Goal: Task Accomplishment & Management: Manage account settings

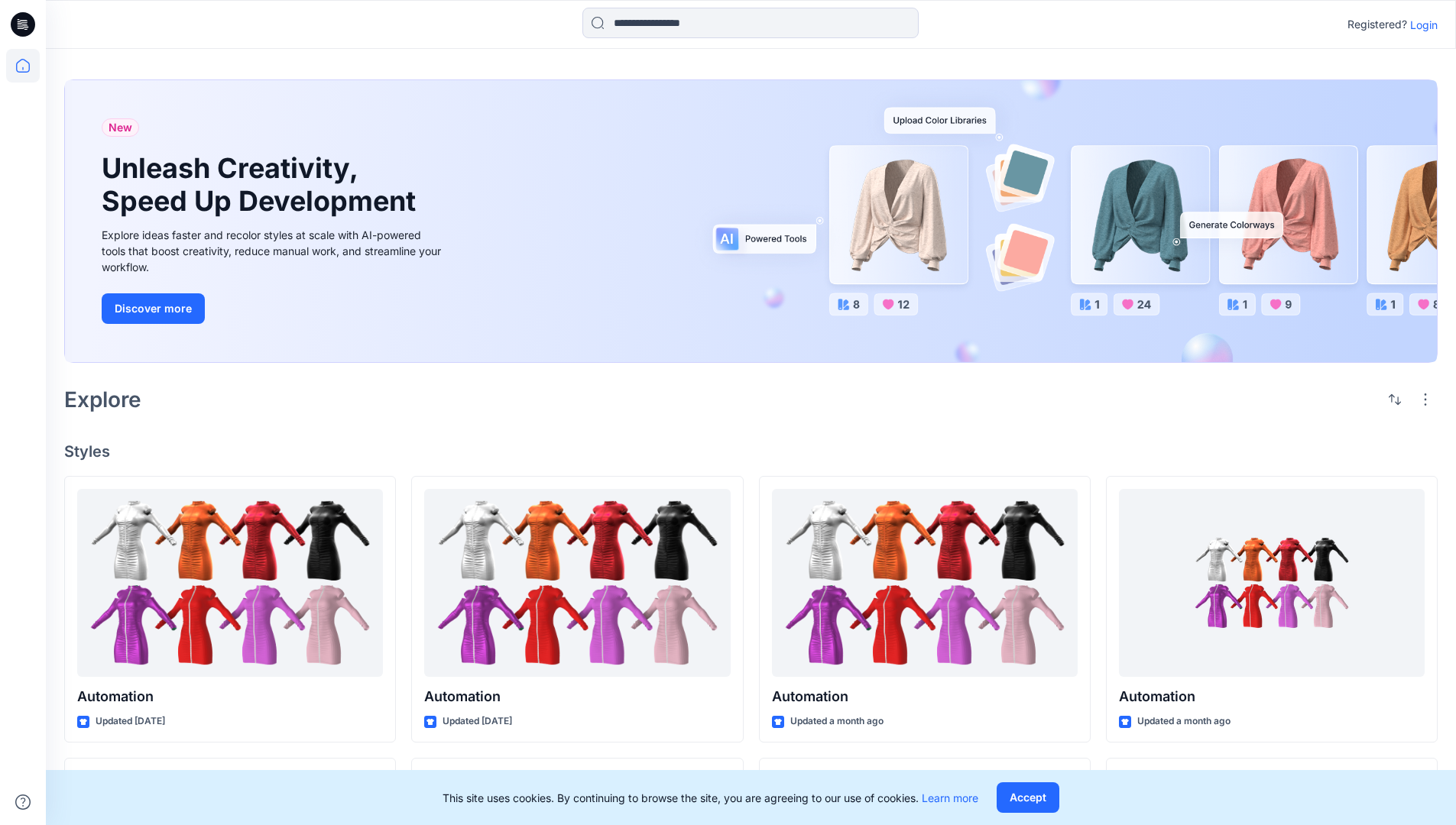
click at [1420, 25] on p "Login" at bounding box center [1424, 25] width 28 height 16
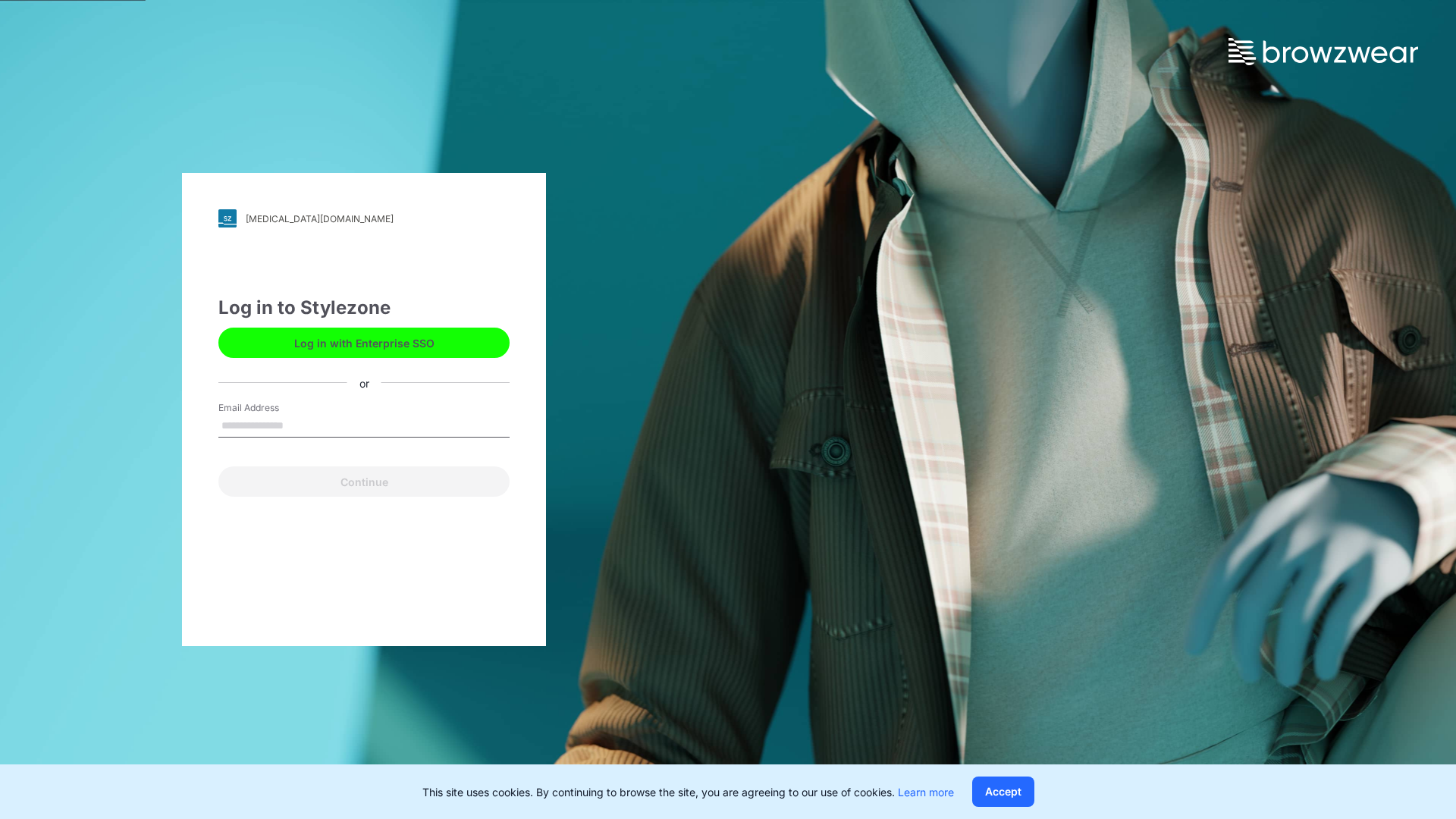
click at [299, 425] on input "Email Address" at bounding box center [364, 426] width 291 height 23
type input "**********"
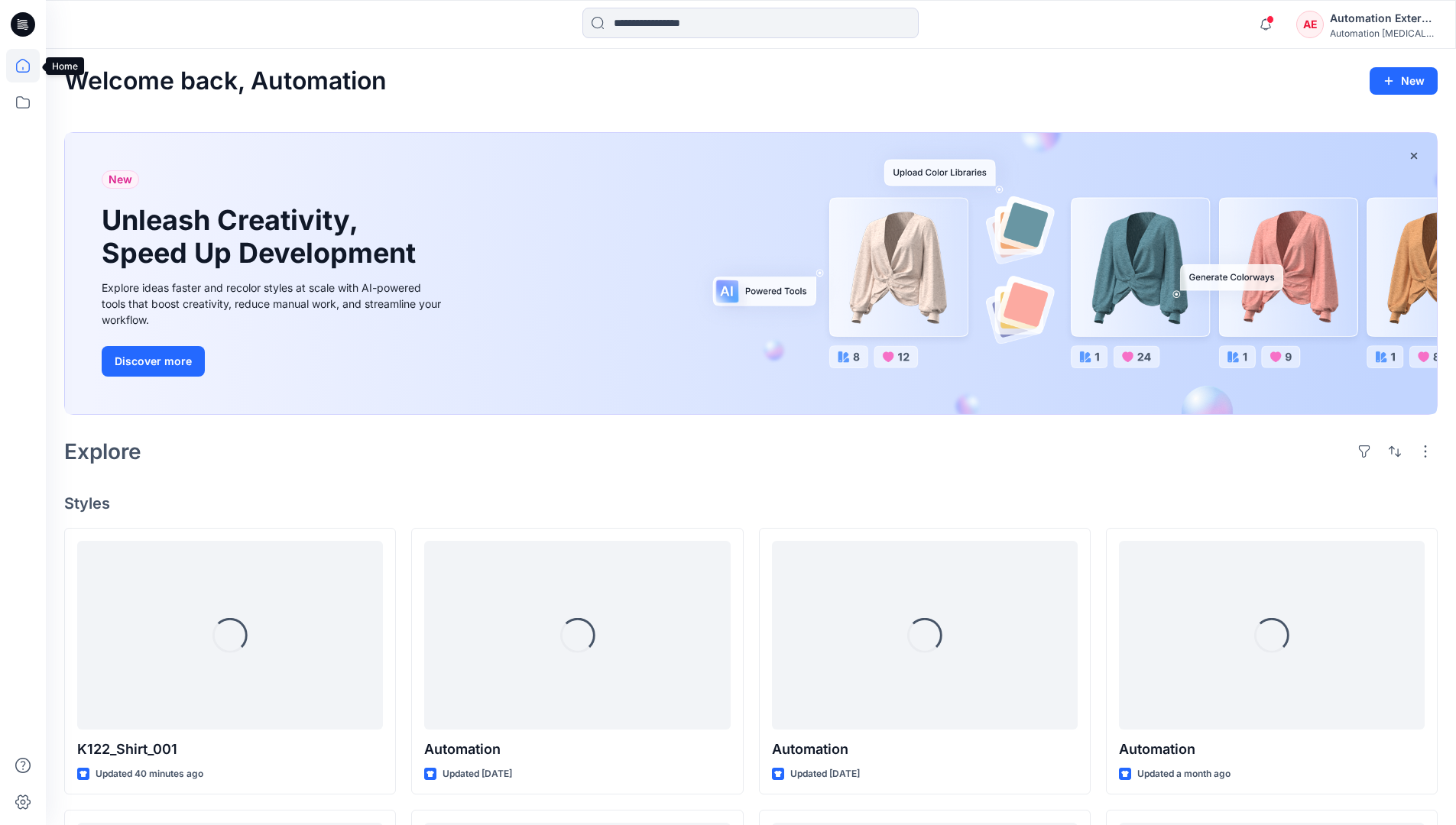
click at [29, 65] on icon at bounding box center [23, 65] width 14 height 14
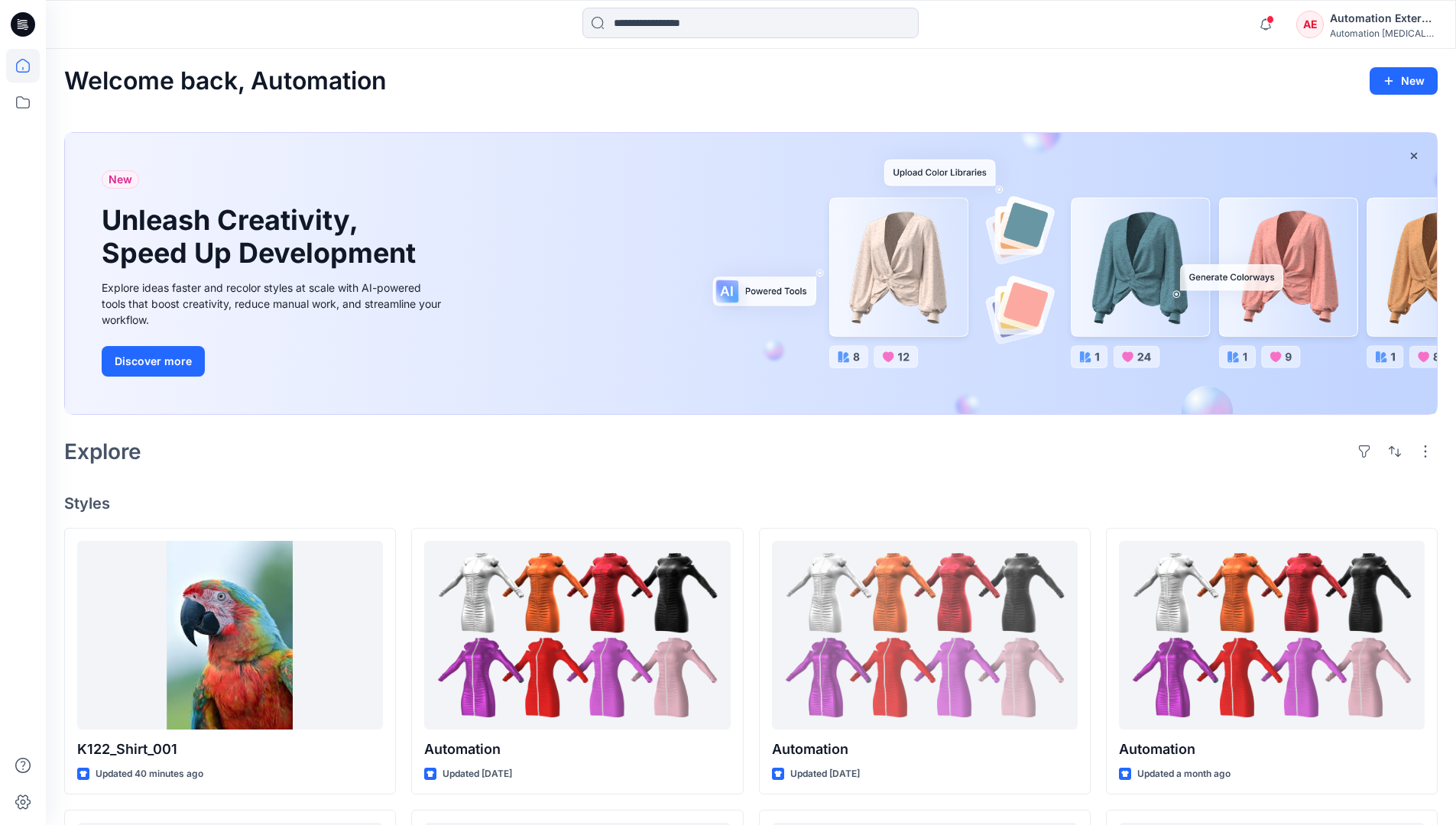
scroll to position [131, 0]
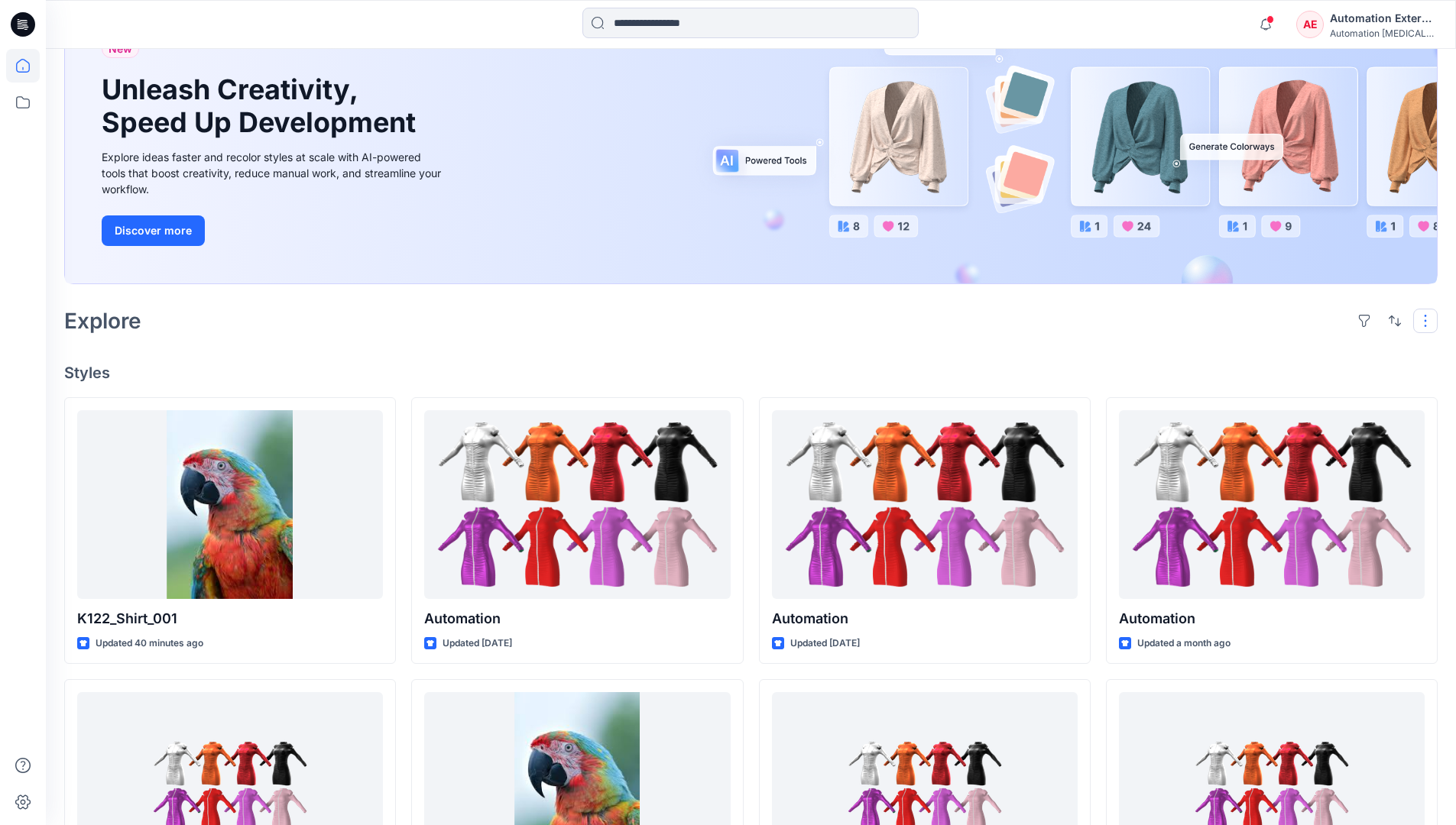
click at [1428, 320] on button "button" at bounding box center [1425, 321] width 25 height 25
click at [1391, 319] on button "button" at bounding box center [1395, 321] width 25 height 25
click at [1327, 352] on p "Last update" at bounding box center [1343, 359] width 96 height 16
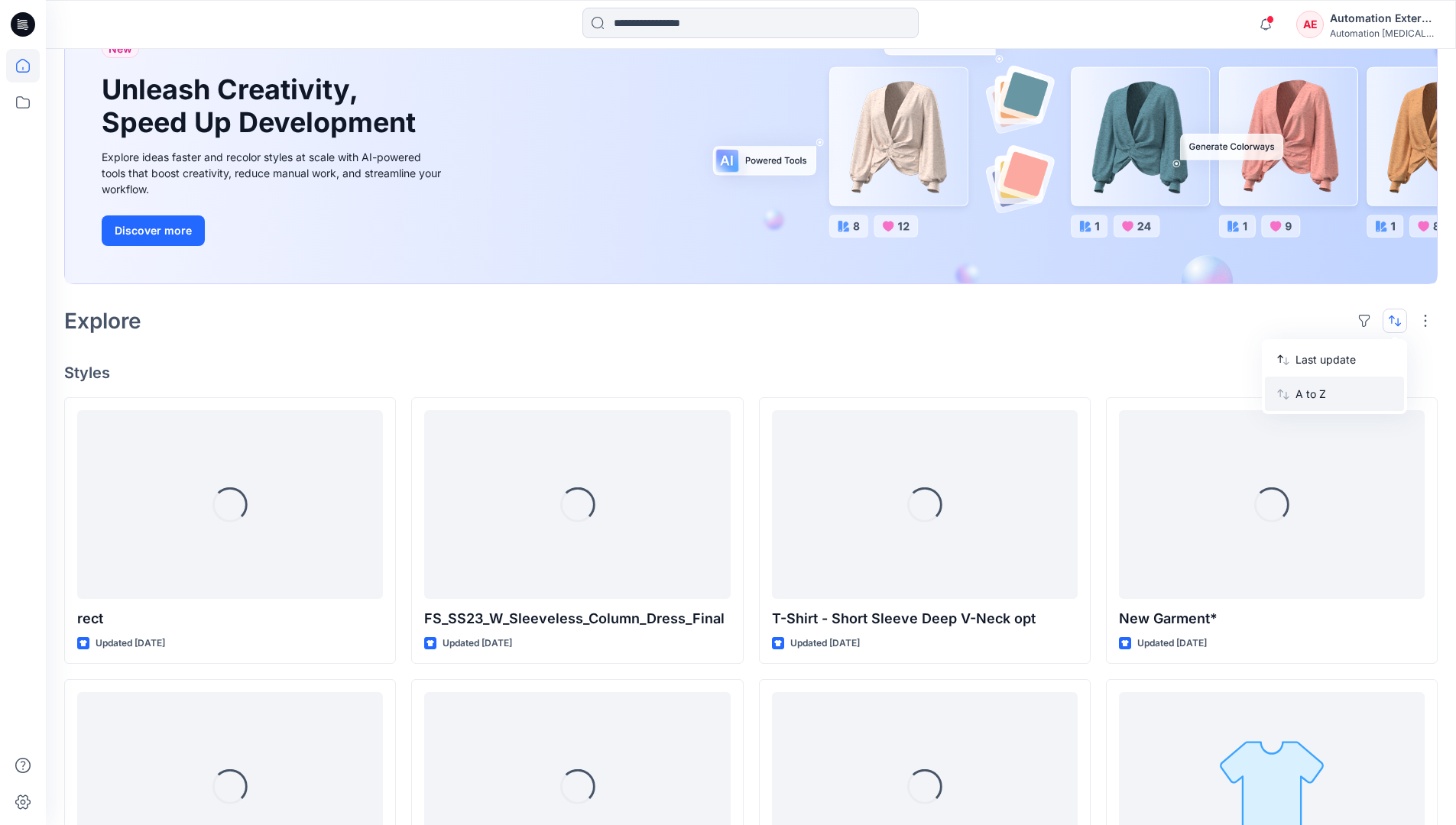
click at [1313, 392] on p "A to Z" at bounding box center [1343, 393] width 96 height 16
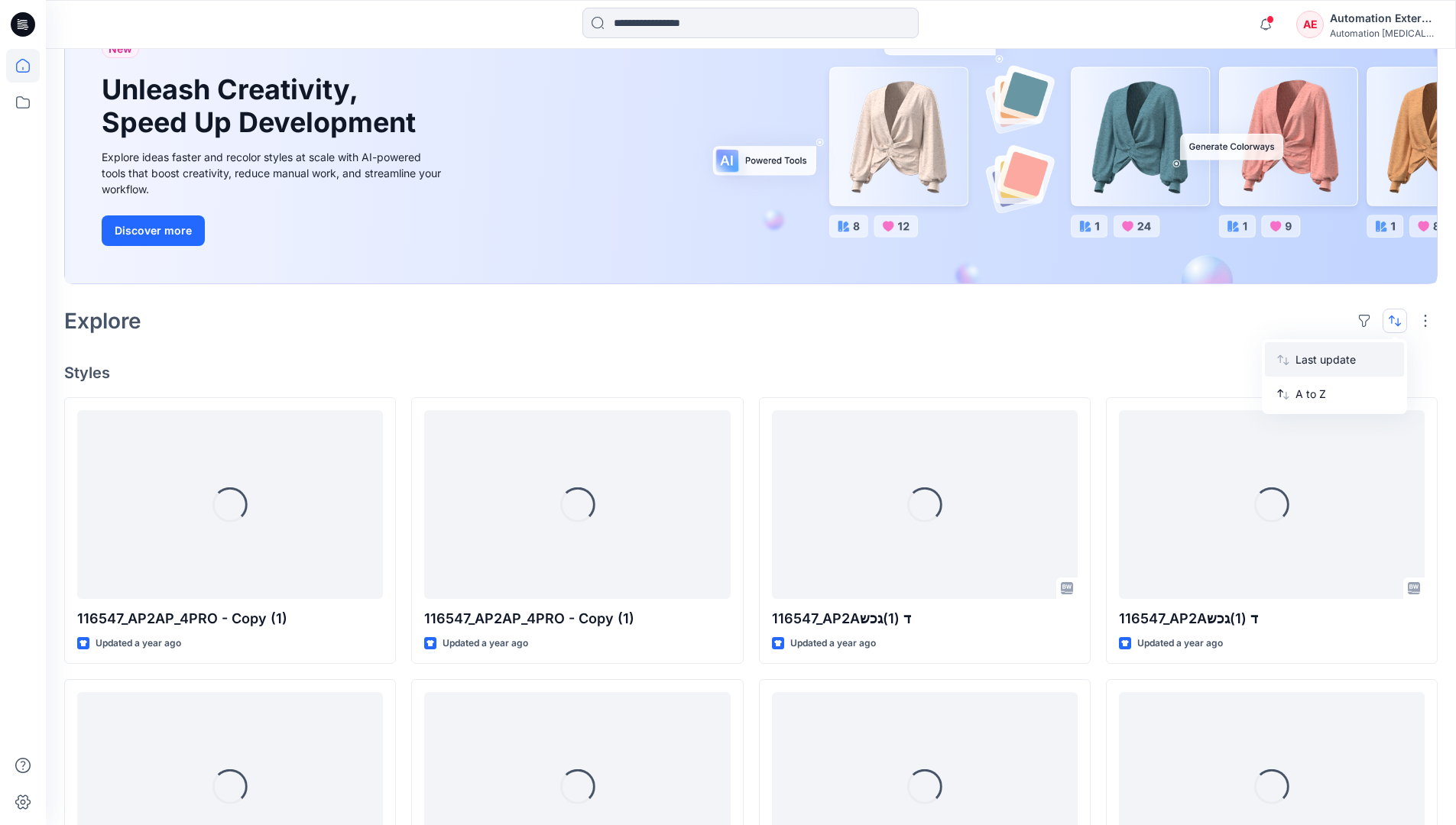
click at [1313, 356] on p "Last update" at bounding box center [1343, 359] width 96 height 16
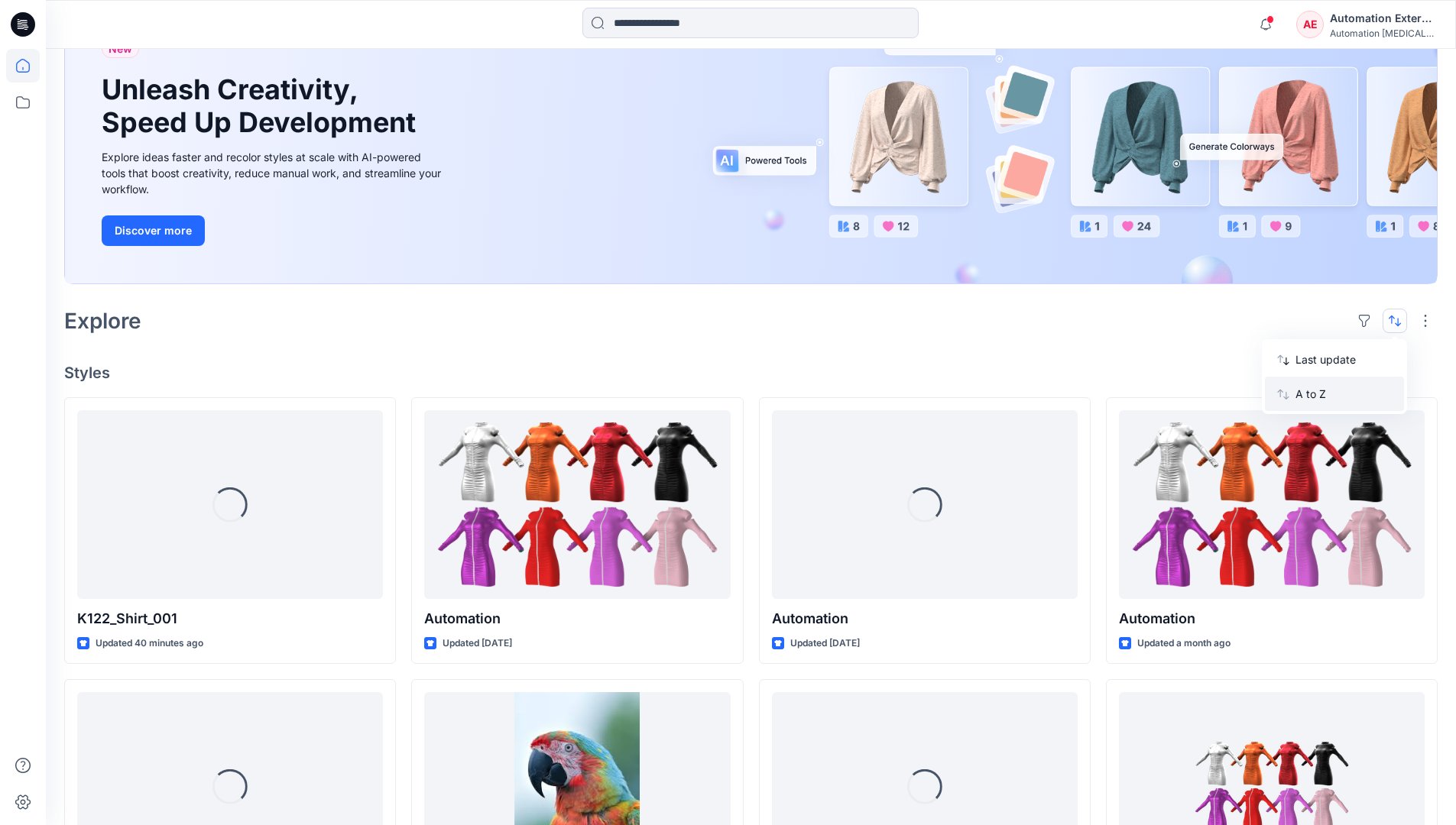
click at [1312, 399] on p "A to Z" at bounding box center [1343, 393] width 96 height 16
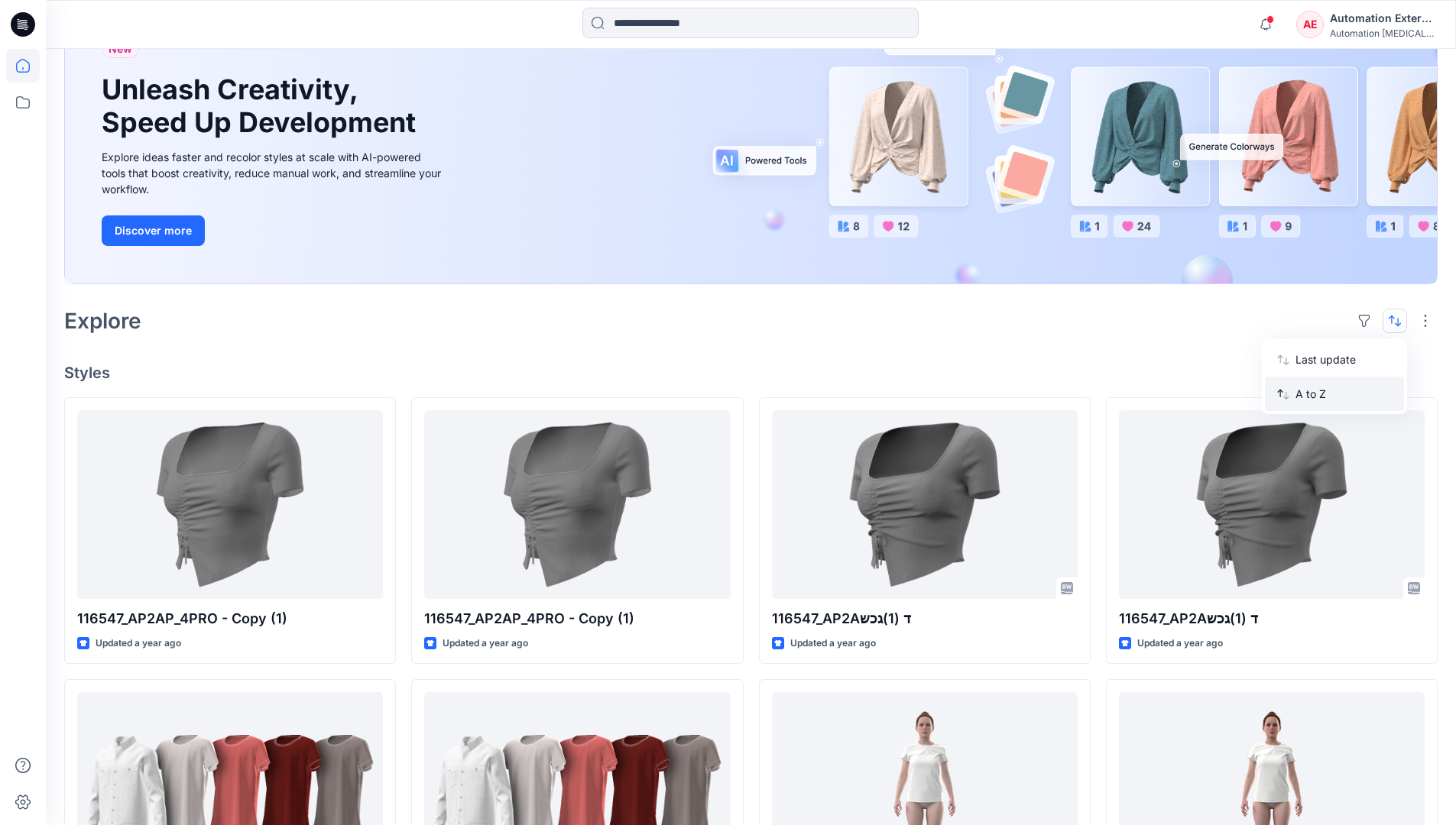
click at [1312, 394] on p "A to Z" at bounding box center [1343, 393] width 96 height 16
click at [1312, 363] on p "Last update" at bounding box center [1343, 359] width 96 height 16
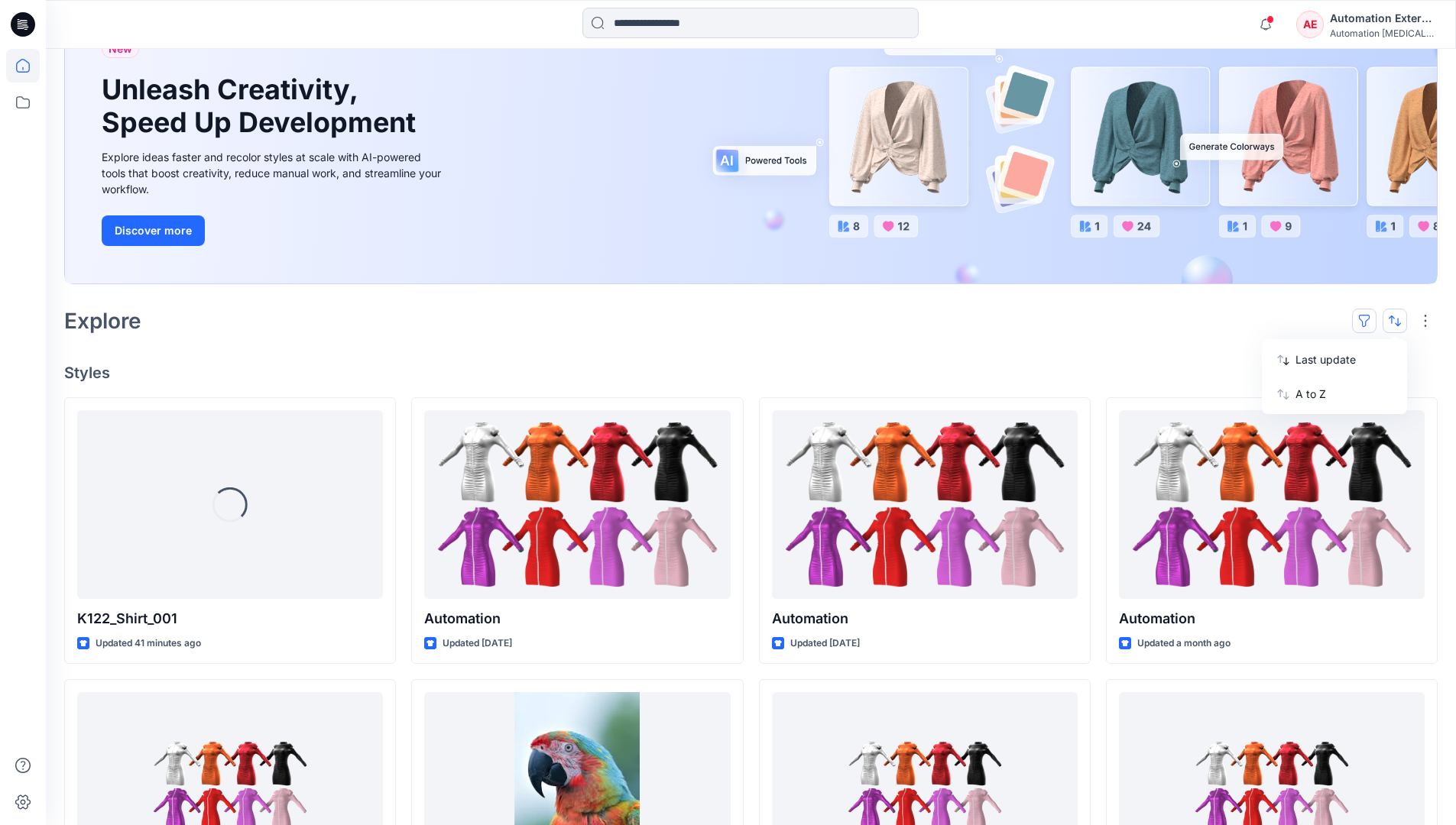
click at [1371, 319] on button "button" at bounding box center [1364, 321] width 25 height 25
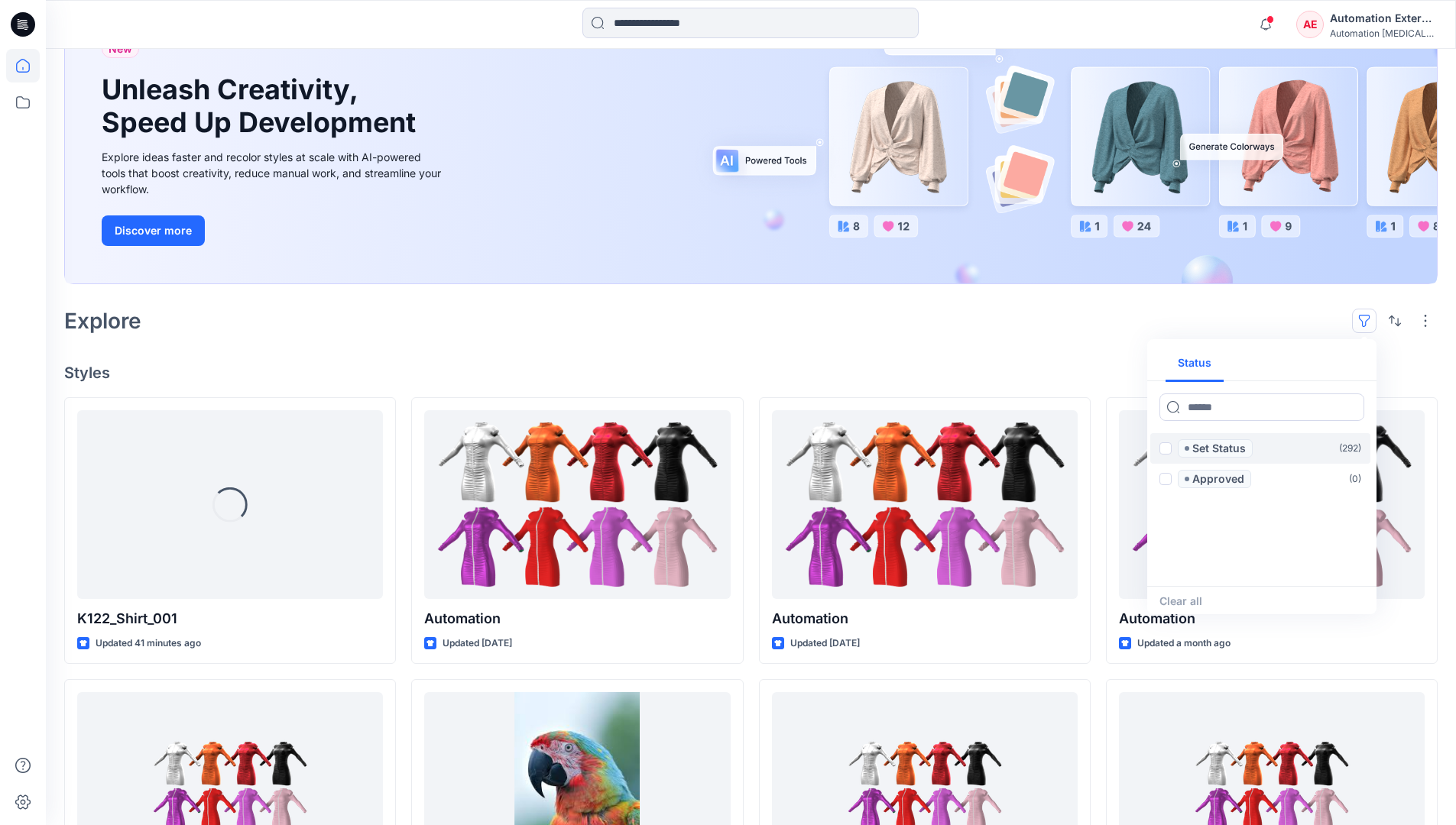
click at [1166, 451] on span at bounding box center [1166, 449] width 12 height 12
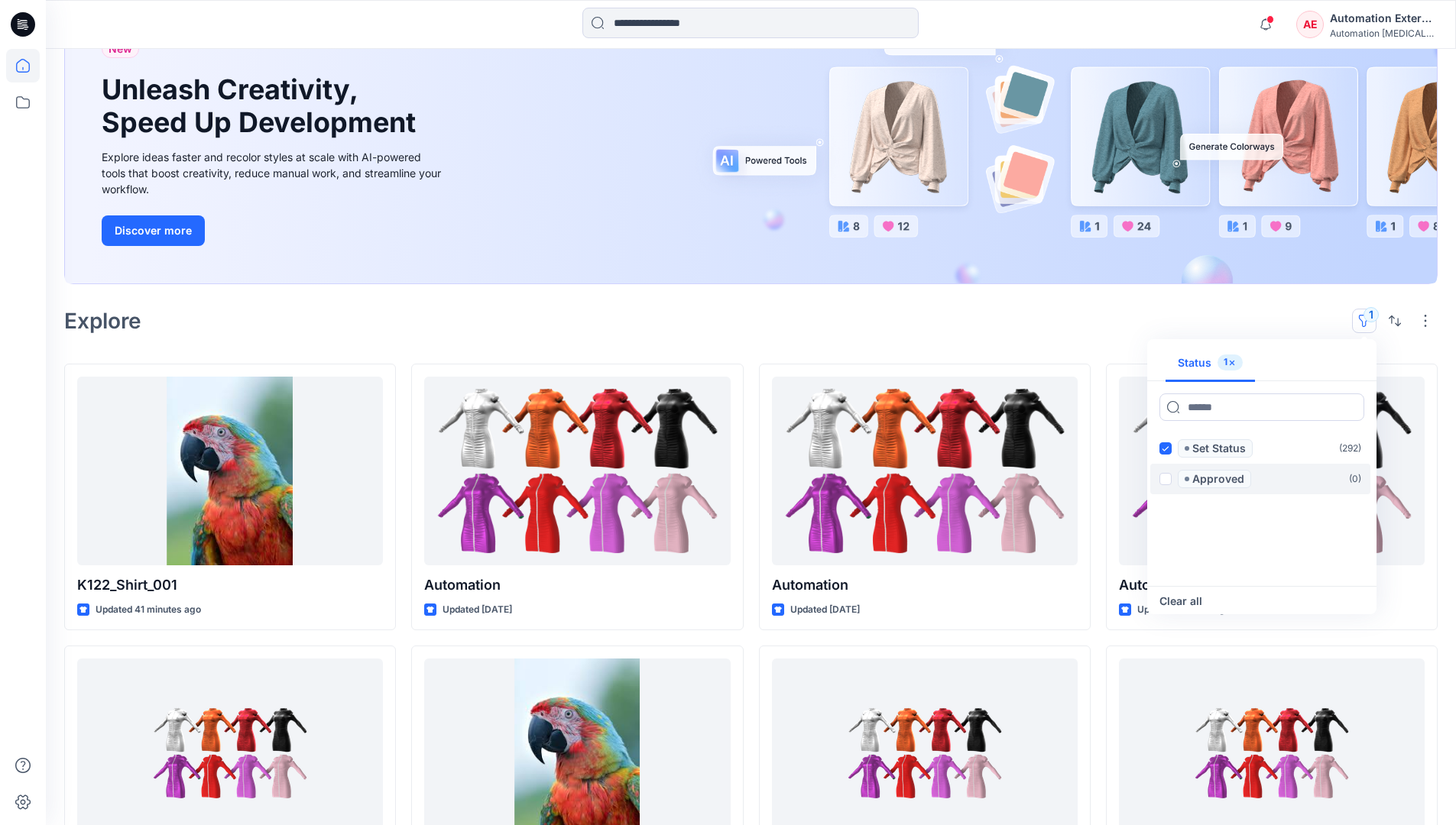
click at [1168, 476] on span at bounding box center [1166, 479] width 12 height 12
click at [1166, 449] on icon at bounding box center [1165, 449] width 7 height 5
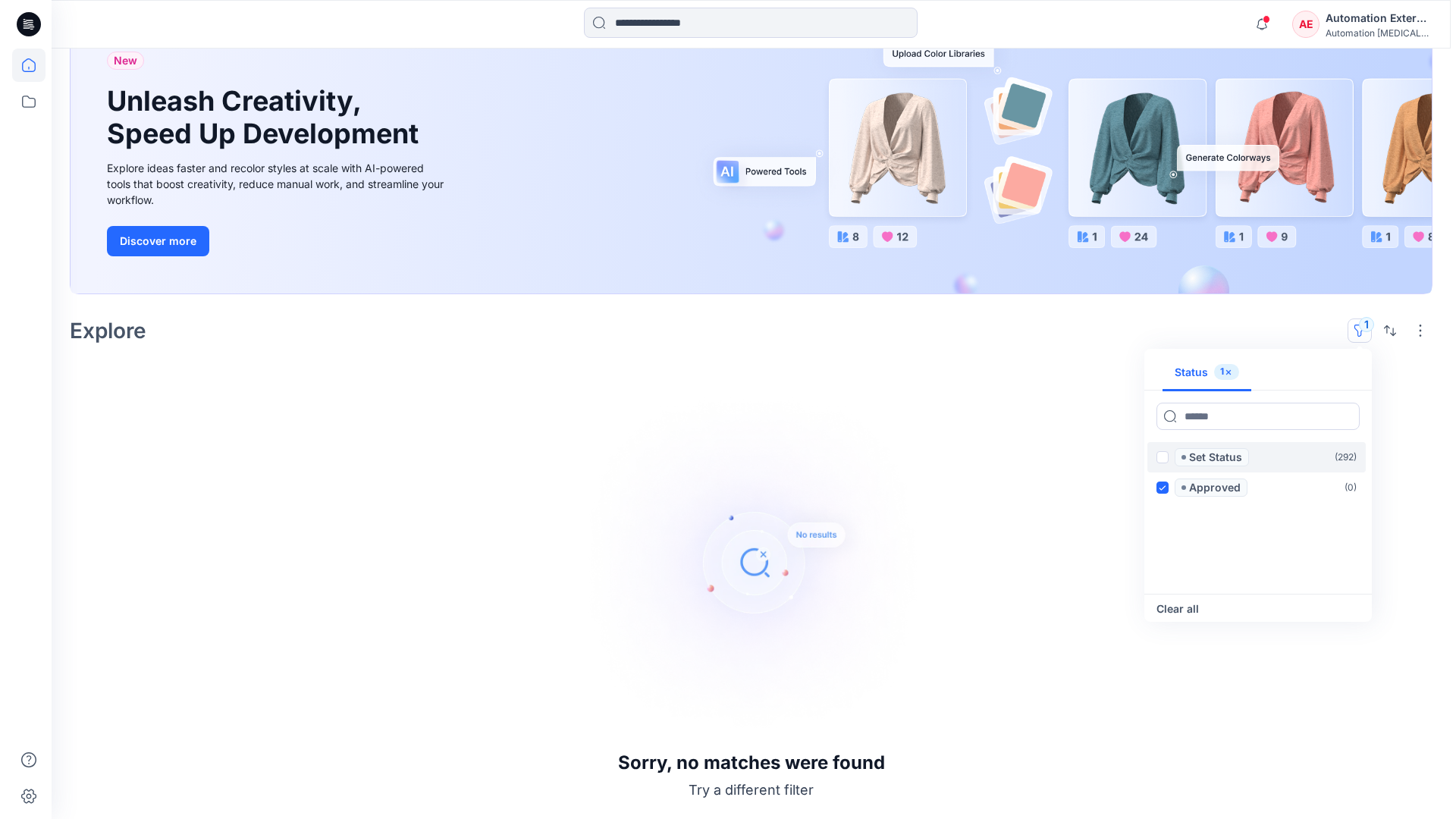
scroll to position [118, 0]
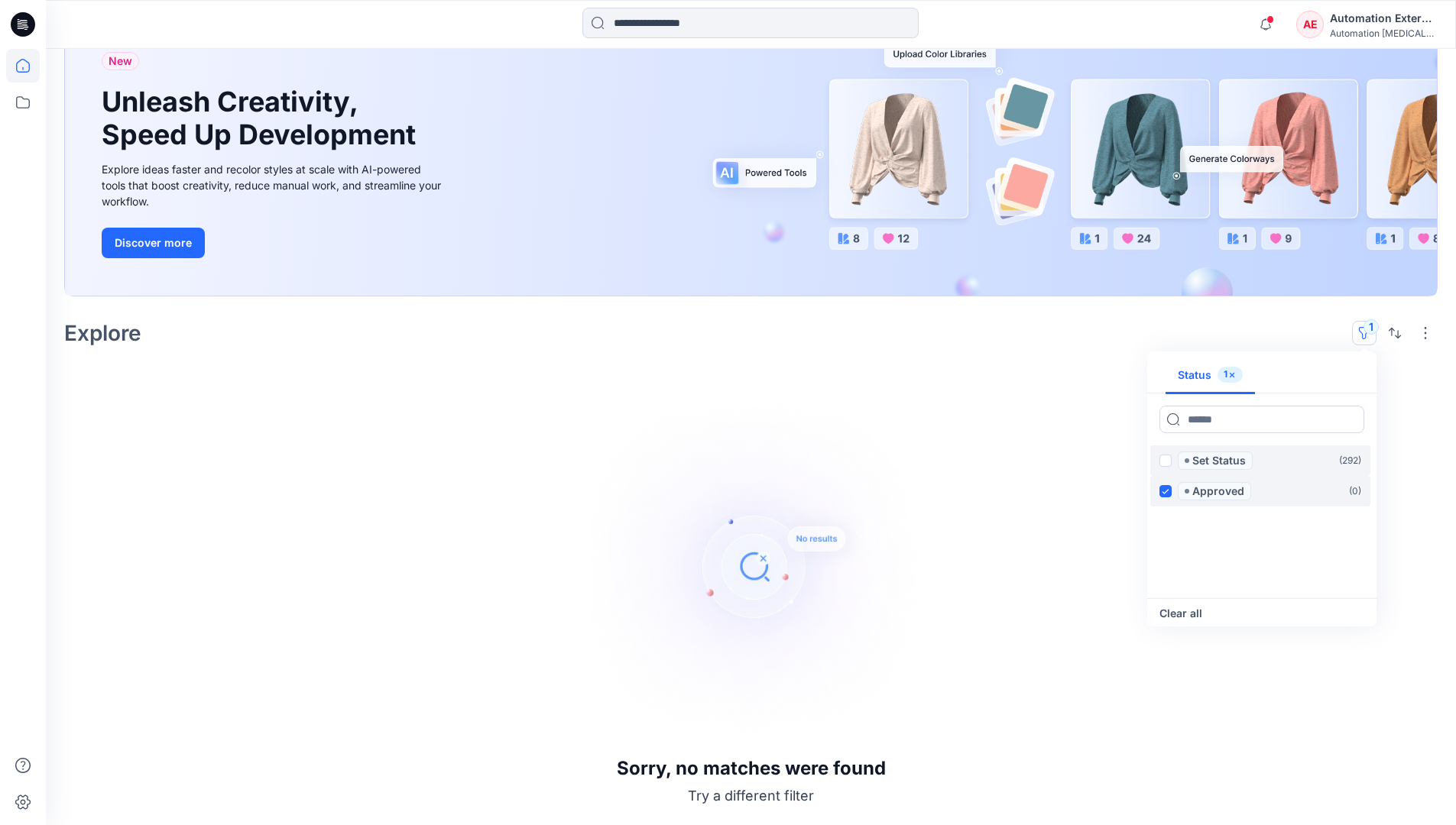
click at [1166, 489] on icon at bounding box center [1165, 491] width 7 height 5
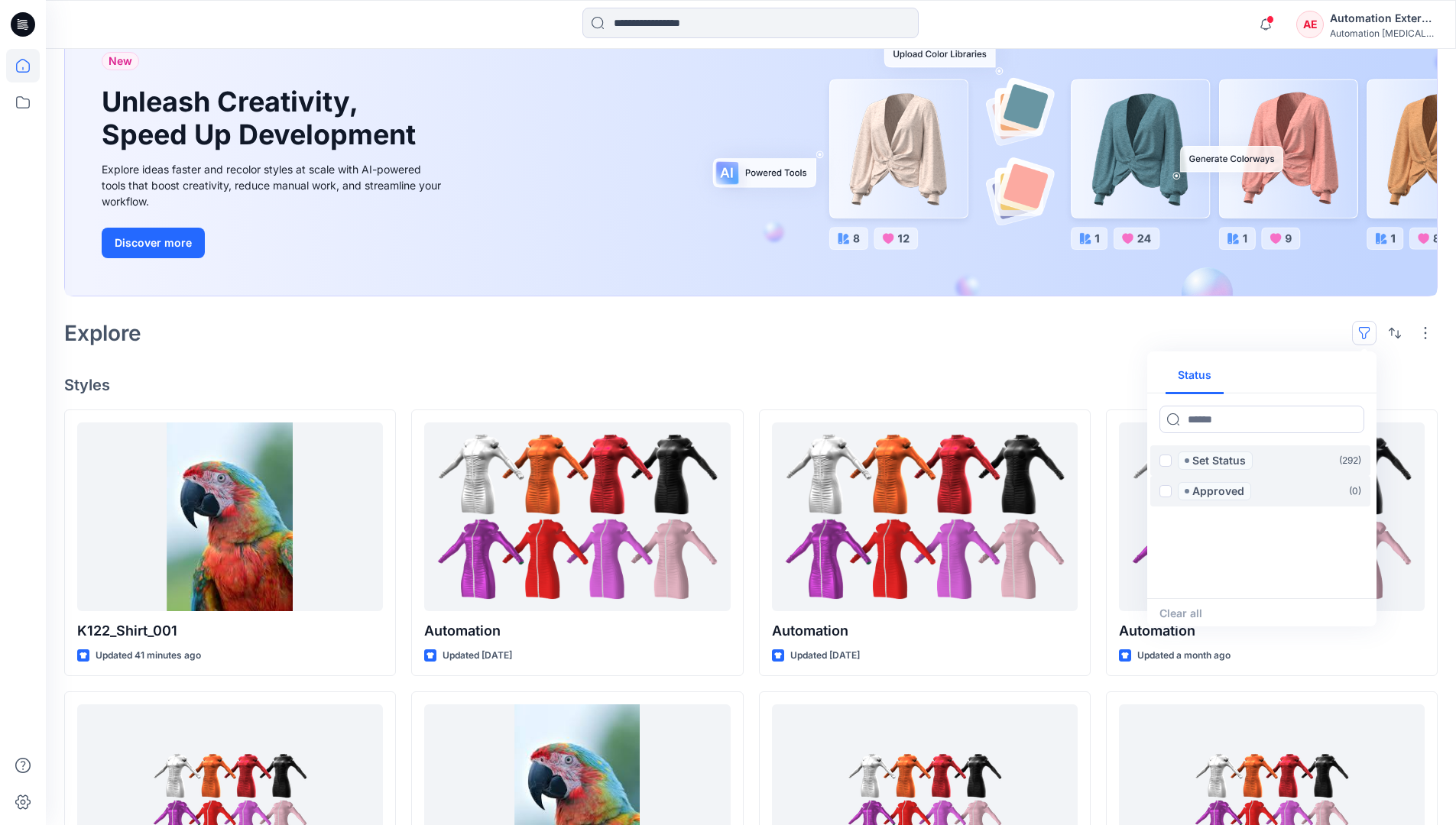
click at [1317, 376] on div "Status" at bounding box center [1262, 376] width 229 height 36
click at [1204, 374] on button "Status" at bounding box center [1194, 376] width 58 height 37
click at [1216, 423] on input at bounding box center [1262, 419] width 205 height 28
type input "******"
click at [1222, 463] on p "Set Status" at bounding box center [1218, 461] width 53 height 18
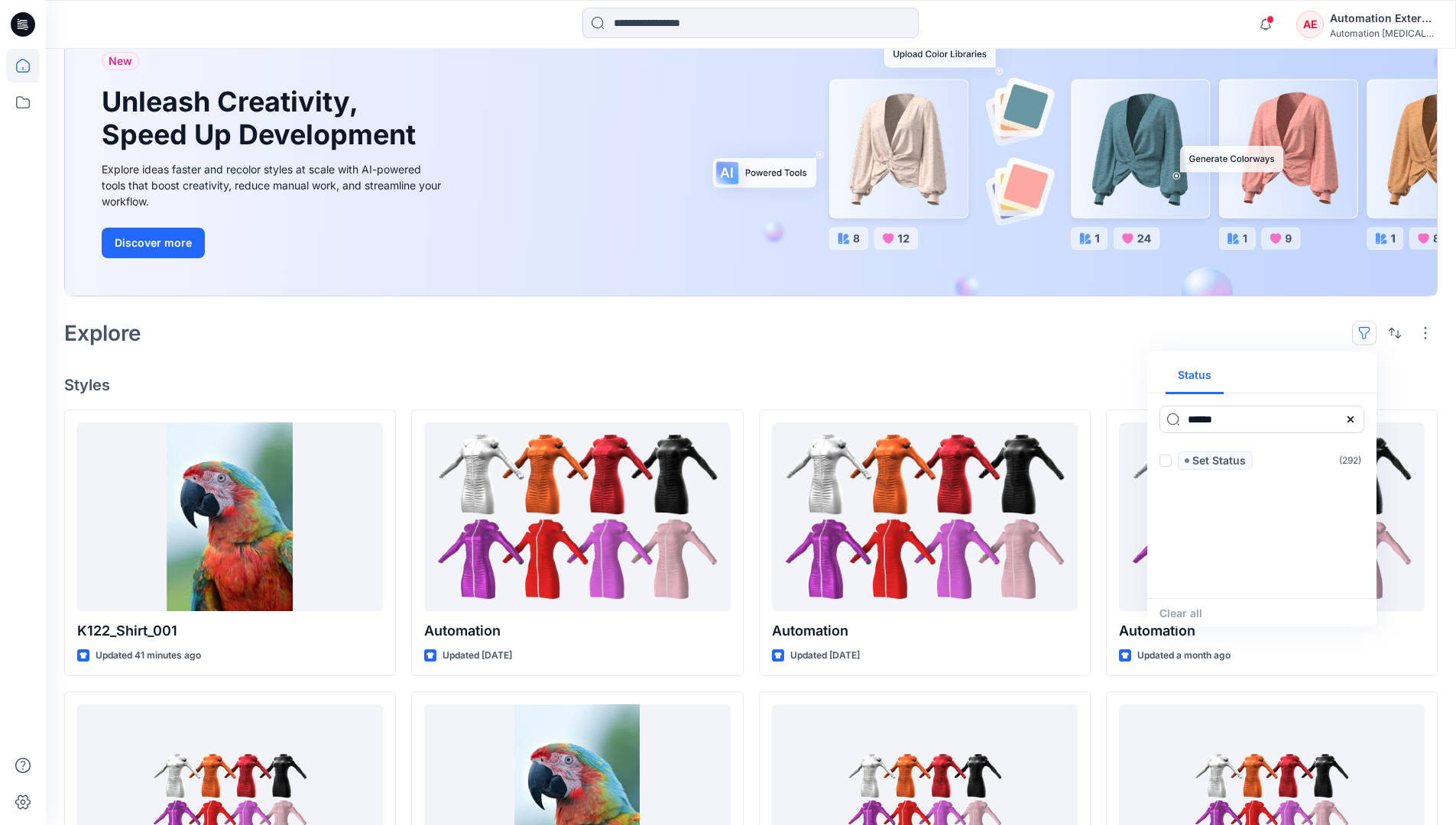
click at [1355, 424] on icon at bounding box center [1351, 419] width 12 height 12
click at [1204, 381] on button "Status" at bounding box center [1194, 376] width 58 height 37
click at [1218, 462] on p "Set Status" at bounding box center [1218, 461] width 53 height 18
click at [1169, 463] on span at bounding box center [1166, 461] width 12 height 12
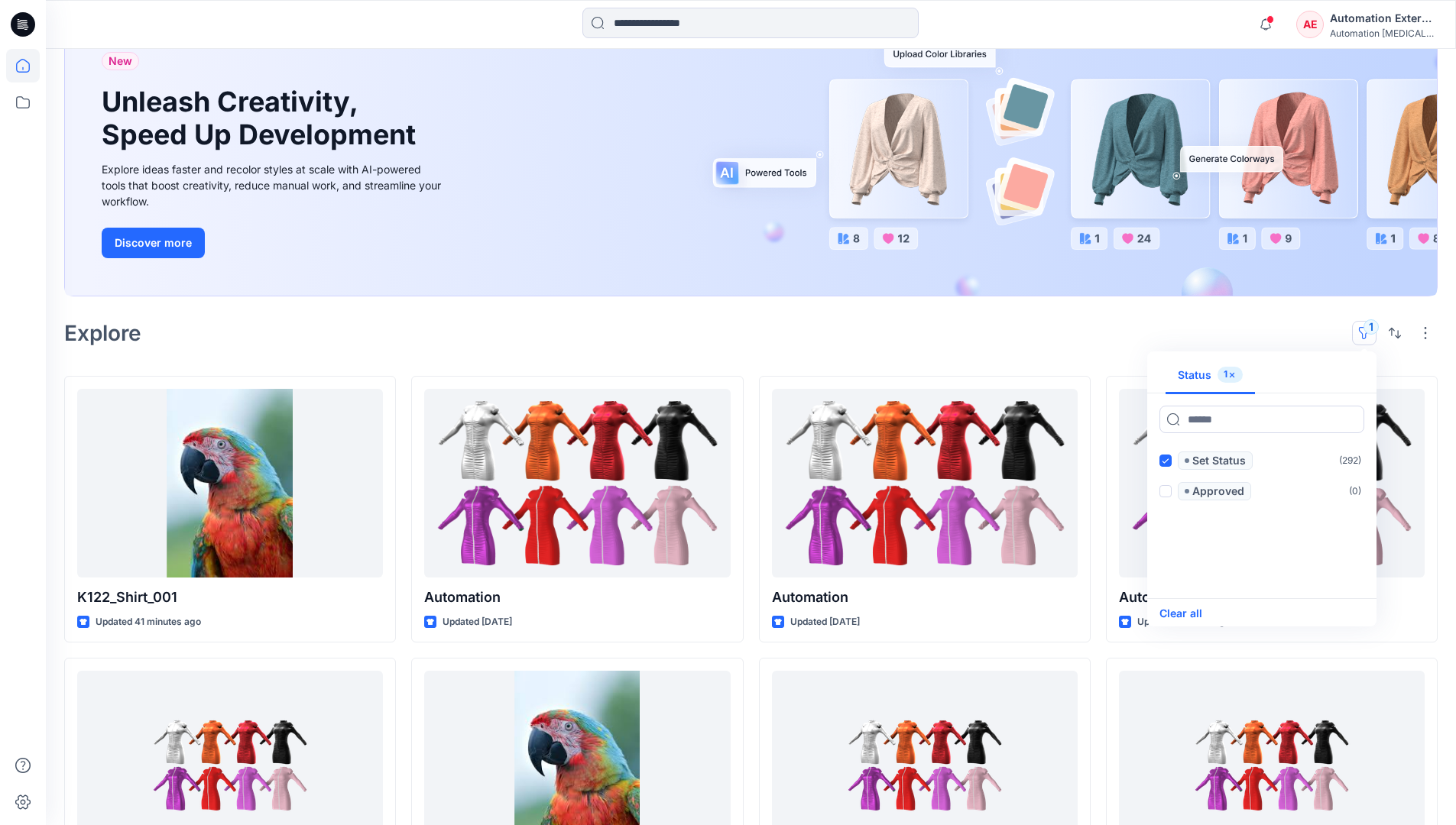
click at [1192, 613] on button "Clear all" at bounding box center [1181, 613] width 43 height 18
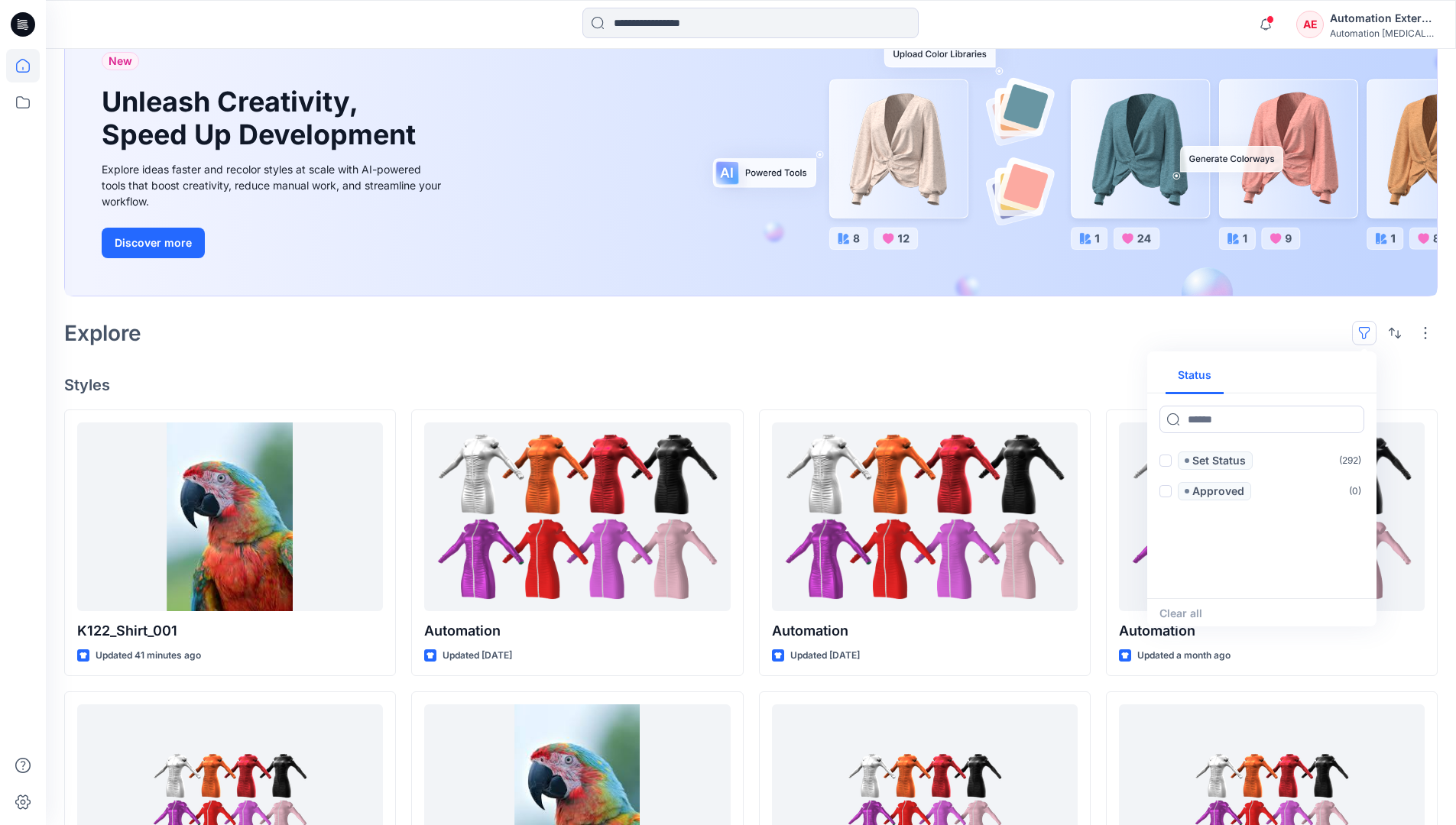
click at [1368, 328] on button "button" at bounding box center [1364, 333] width 25 height 25
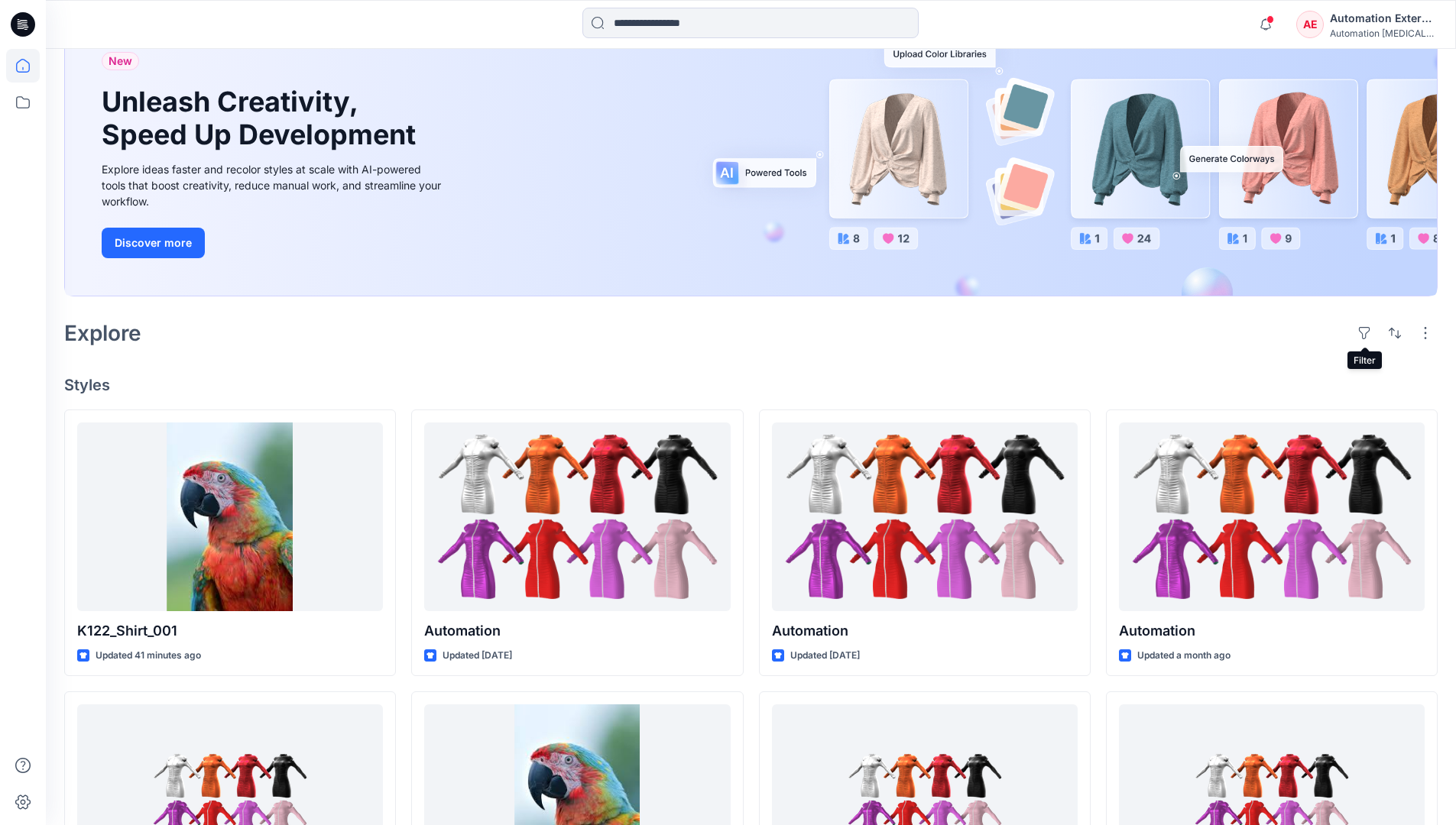
click at [1384, 24] on div "Automation External" at bounding box center [1383, 18] width 107 height 18
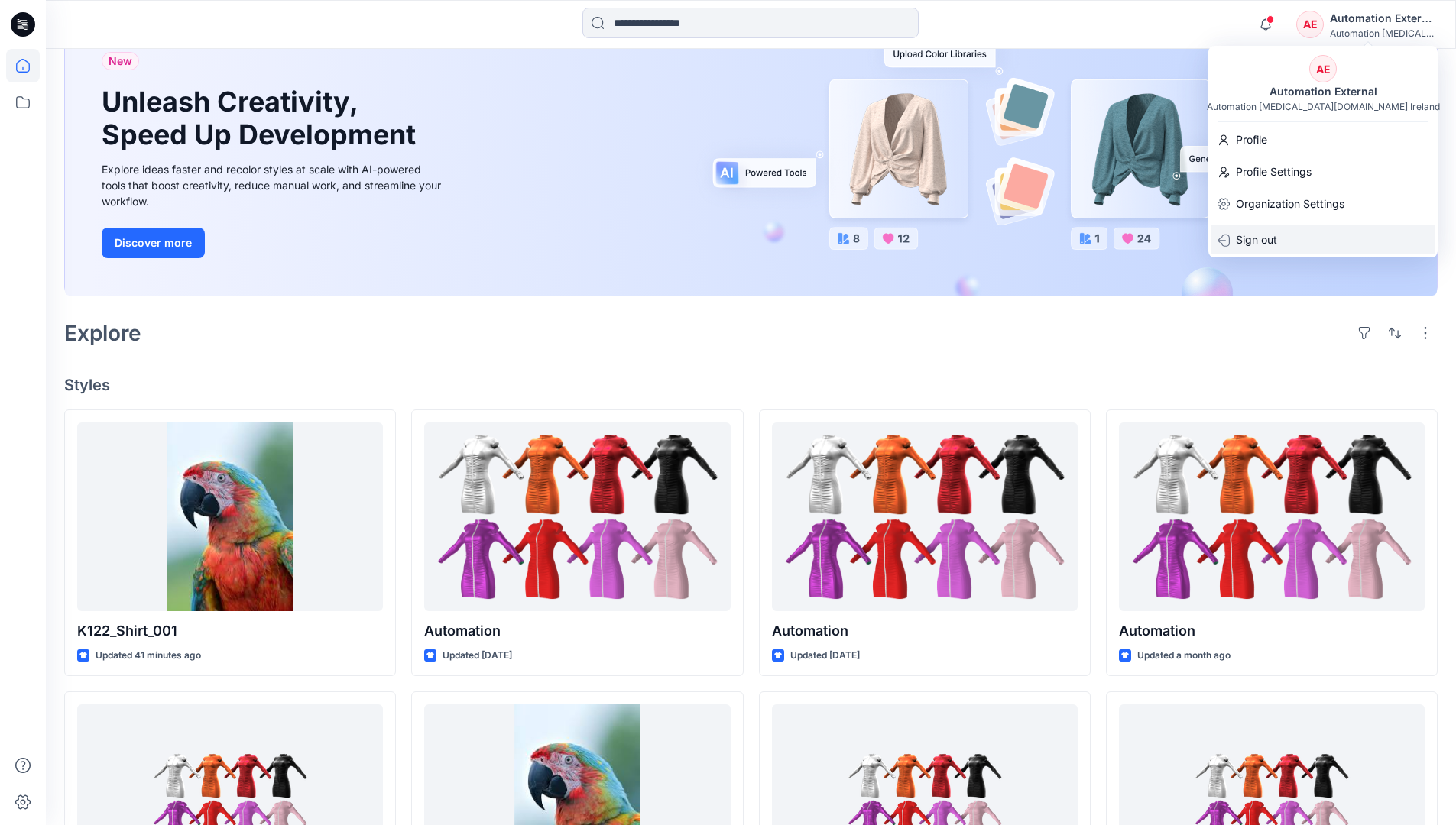
click at [1286, 238] on div "Sign out" at bounding box center [1323, 240] width 223 height 29
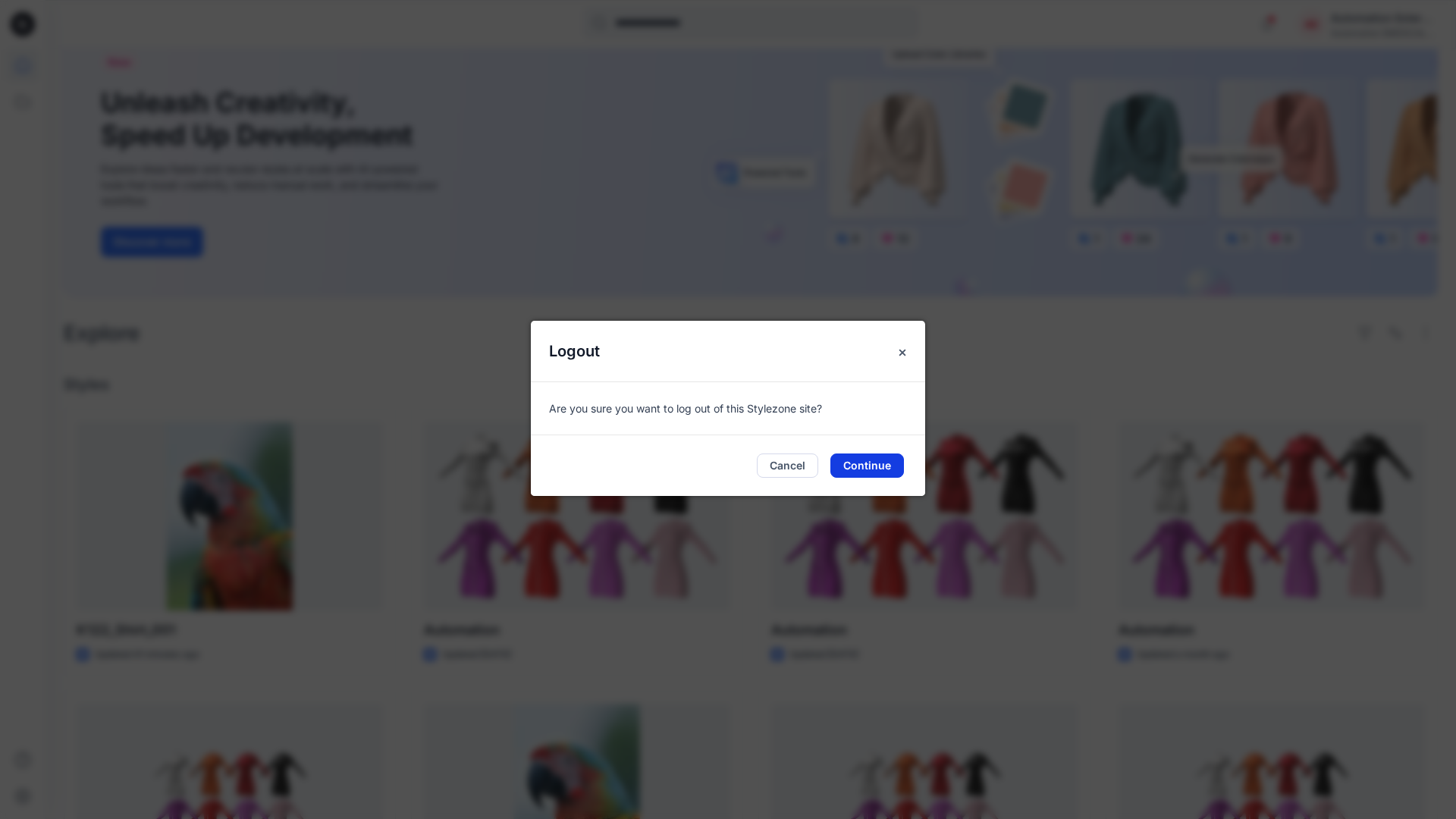
click at [876, 460] on button "Continue" at bounding box center [867, 466] width 73 height 24
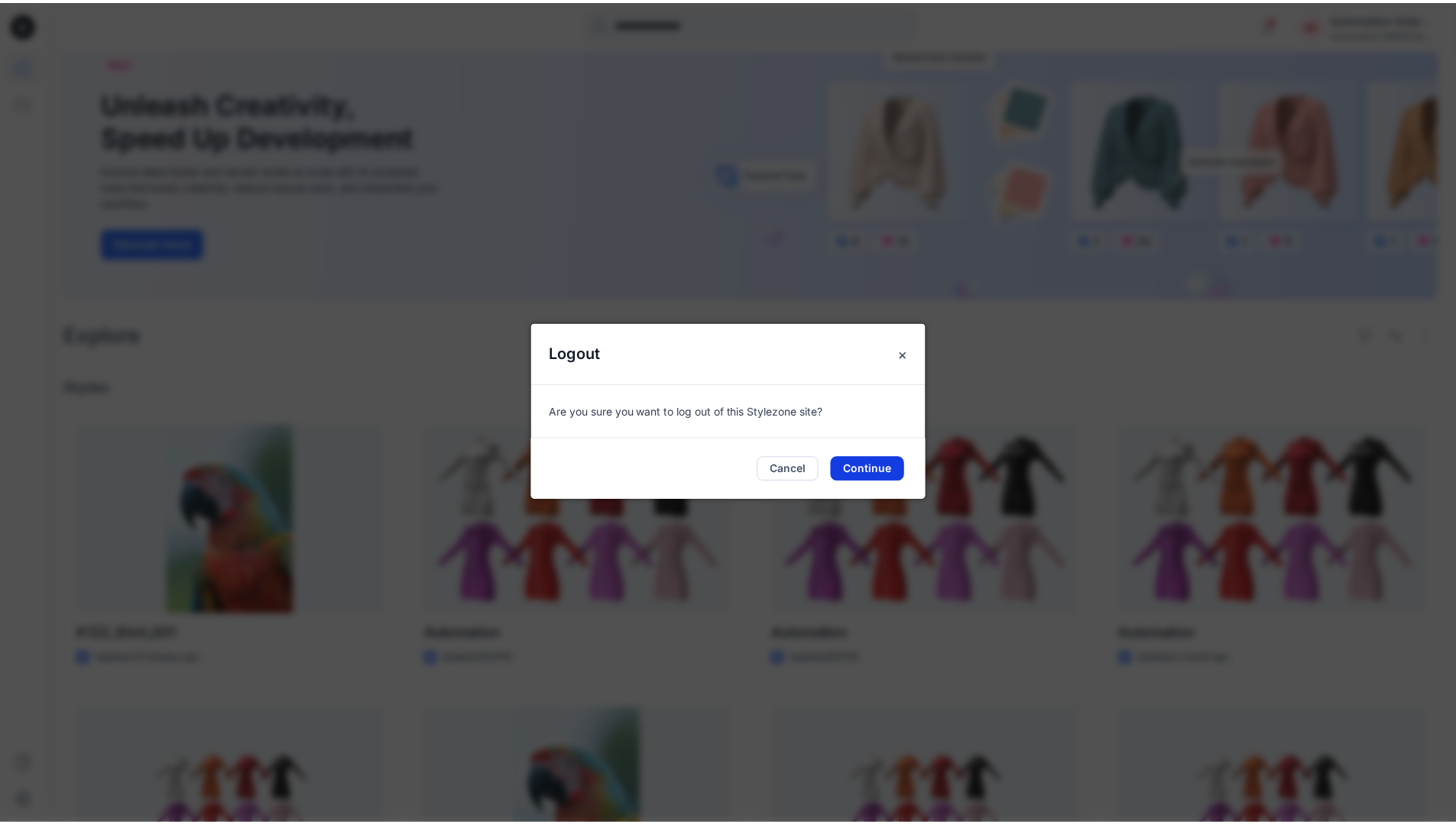
scroll to position [65, 0]
